Goal: Information Seeking & Learning: Learn about a topic

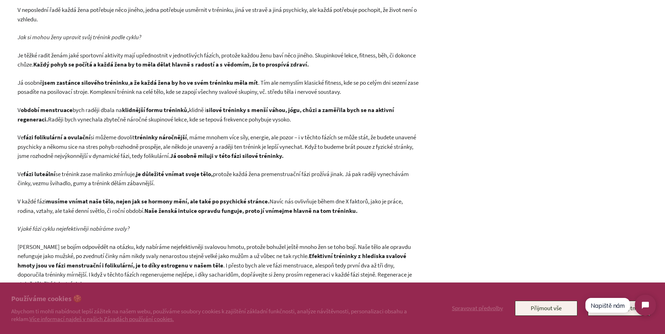
scroll to position [911, 0]
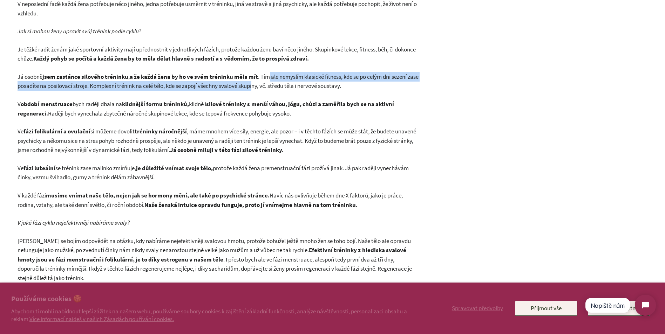
drag, startPoint x: 268, startPoint y: 75, endPoint x: 269, endPoint y: 82, distance: 7.0
click at [269, 82] on p "Já osobně jsem zastánce silového tréninku , a že každá žena by ho ve svém tréni…" at bounding box center [219, 81] width 403 height 19
click at [268, 82] on p "Já osobně jsem zastánce silového tréninku , a že každá žena by ho ve svém tréni…" at bounding box center [219, 81] width 403 height 19
click at [239, 84] on p "Já osobně jsem zastánce silového tréninku , a že každá žena by ho ve svém tréni…" at bounding box center [219, 81] width 403 height 19
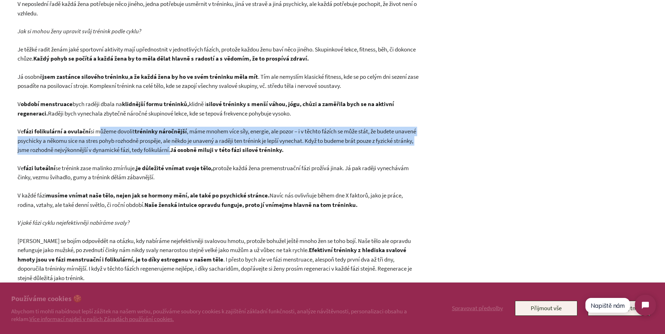
drag, startPoint x: 101, startPoint y: 132, endPoint x: 216, endPoint y: 152, distance: 116.4
click at [216, 152] on p "Ve fázi folikulární a ovulační si můžeme dovolit tréninky náročnější , máme mno…" at bounding box center [219, 141] width 403 height 28
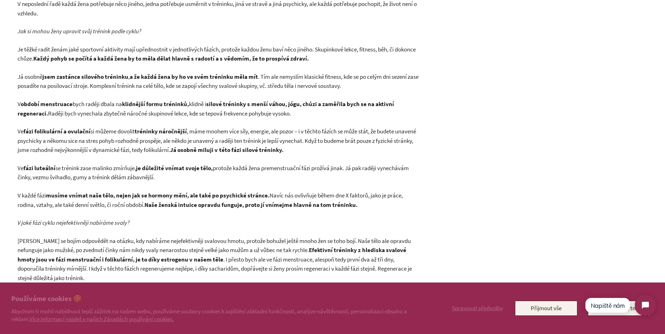
click at [168, 172] on strong "je důležité vnímat svoje tělo," at bounding box center [174, 168] width 77 height 8
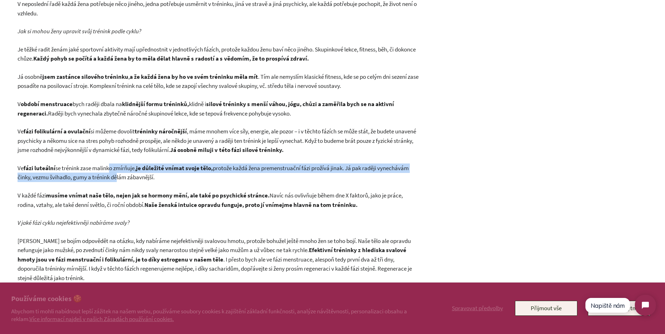
drag, startPoint x: 107, startPoint y: 172, endPoint x: 119, endPoint y: 174, distance: 11.9
click at [119, 174] on p "Ve fázi luteální se trénink zase malinko zmírňuje, je důležité vnímat svoje těl…" at bounding box center [219, 173] width 403 height 19
drag, startPoint x: 112, startPoint y: 174, endPoint x: 66, endPoint y: 164, distance: 47.3
click at [66, 164] on p "Ve fázi luteální se trénink zase malinko zmírňuje, je důležité vnímat svoje těl…" at bounding box center [219, 173] width 403 height 19
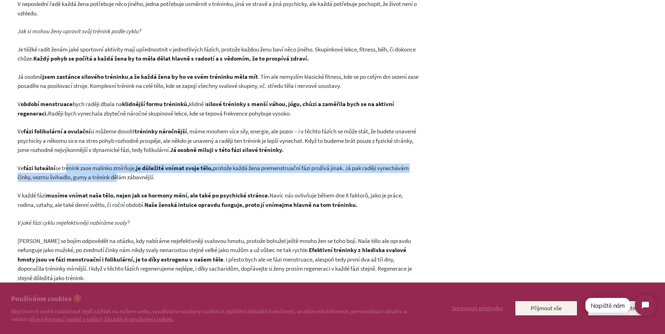
click at [65, 164] on p "Ve fázi luteální se trénink zase malinko zmírňuje, je důležité vnímat svoje těl…" at bounding box center [219, 173] width 403 height 19
click at [65, 176] on p "Ve fázi luteální se trénink zase malinko zmírňuje, je důležité vnímat svoje těl…" at bounding box center [219, 173] width 403 height 19
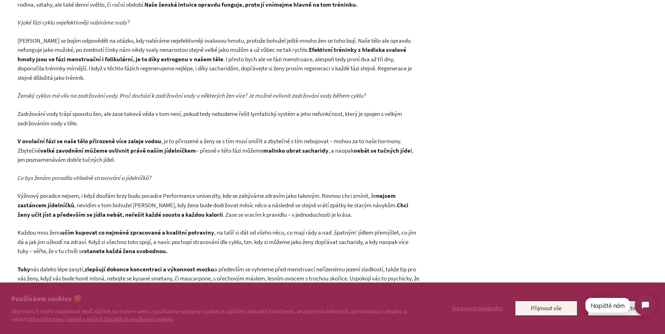
scroll to position [1121, 0]
